Goal: Navigation & Orientation: Go to known website

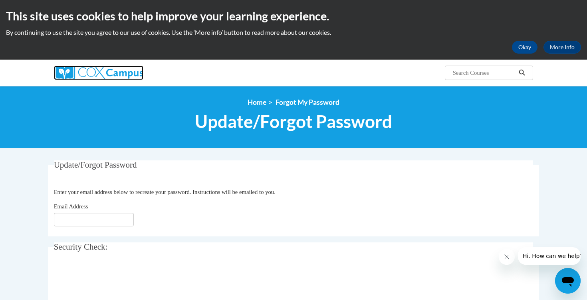
click at [91, 70] on img at bounding box center [98, 73] width 89 height 14
